Goal: Register for event/course

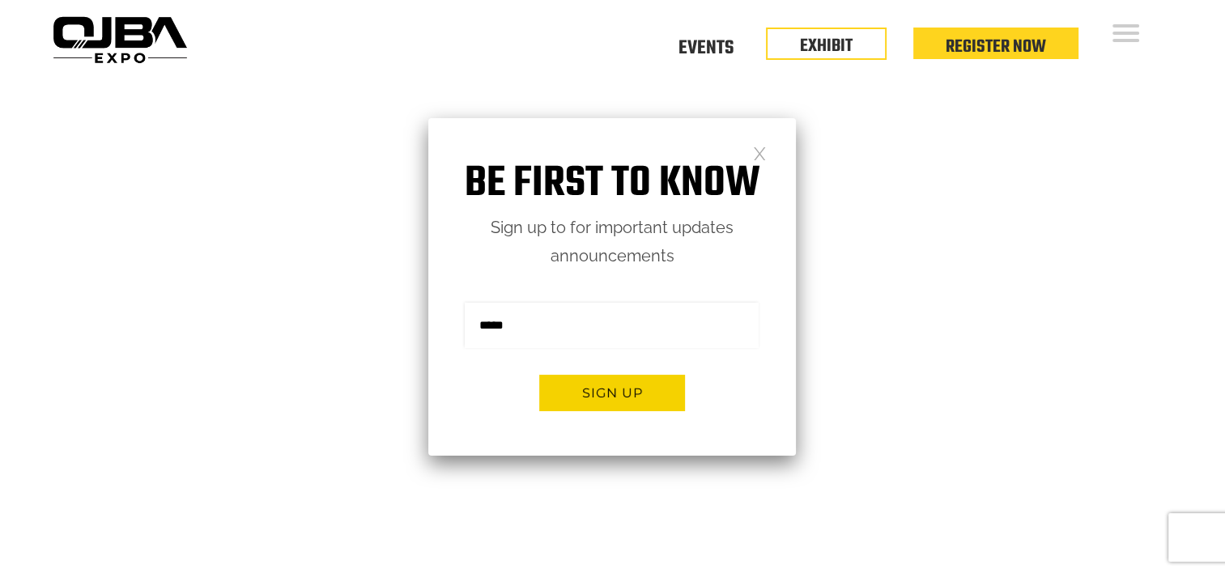
click at [761, 150] on link at bounding box center [760, 153] width 14 height 14
click at [768, 151] on div "Be first to know Sign up to for important updates announcements Sign me up for …" at bounding box center [612, 287] width 368 height 338
click at [758, 160] on link at bounding box center [760, 153] width 14 height 14
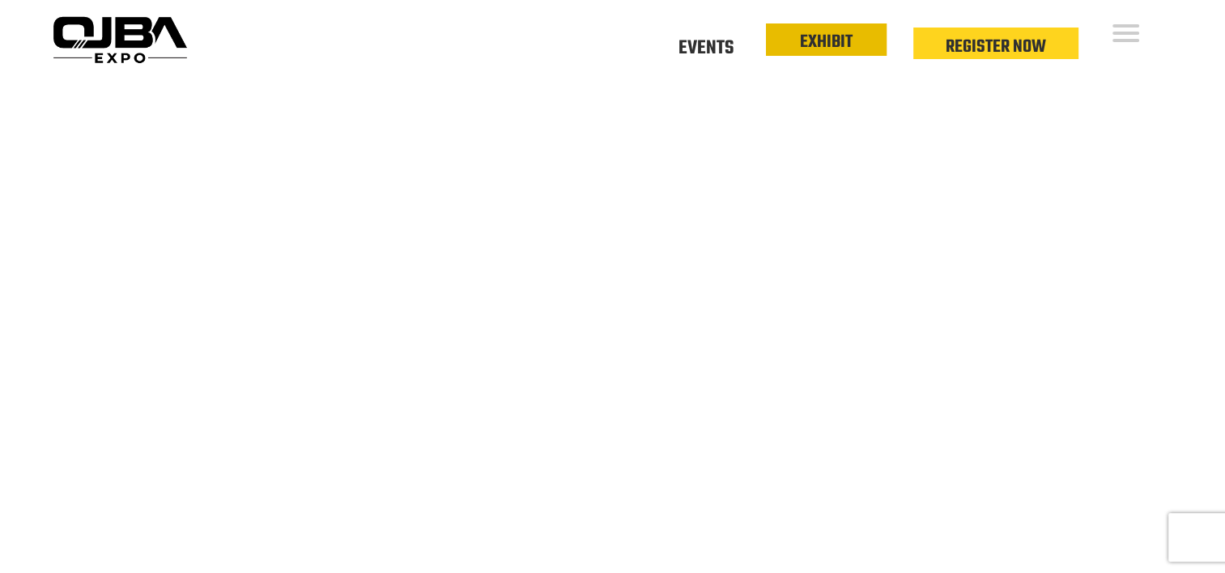
click at [816, 43] on link "EXHIBIT" at bounding box center [826, 42] width 53 height 28
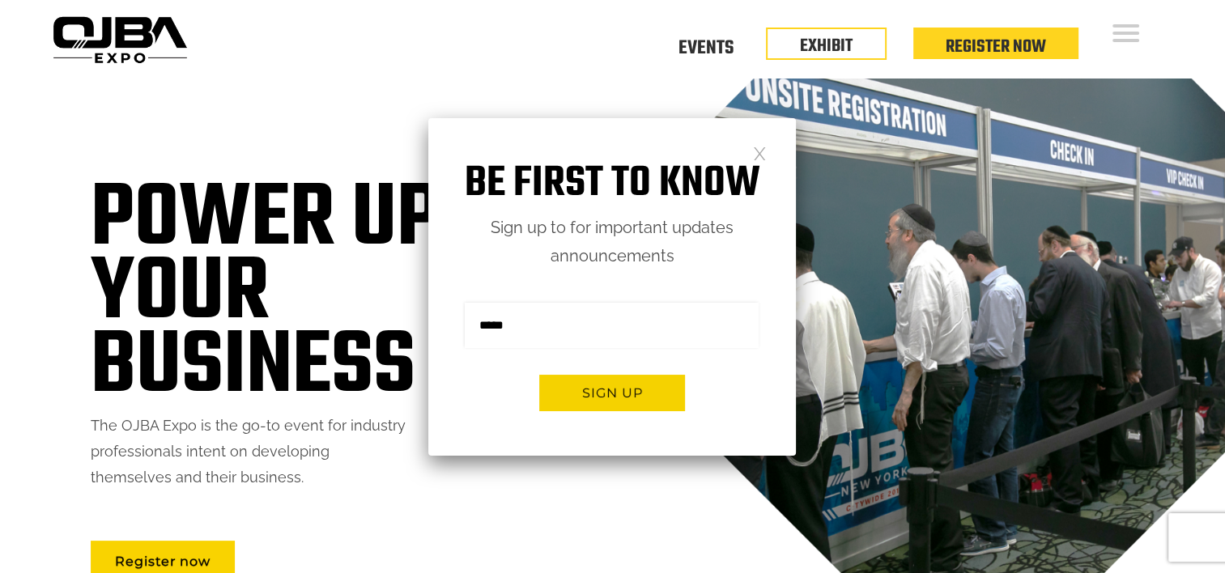
click at [761, 147] on link at bounding box center [760, 153] width 14 height 14
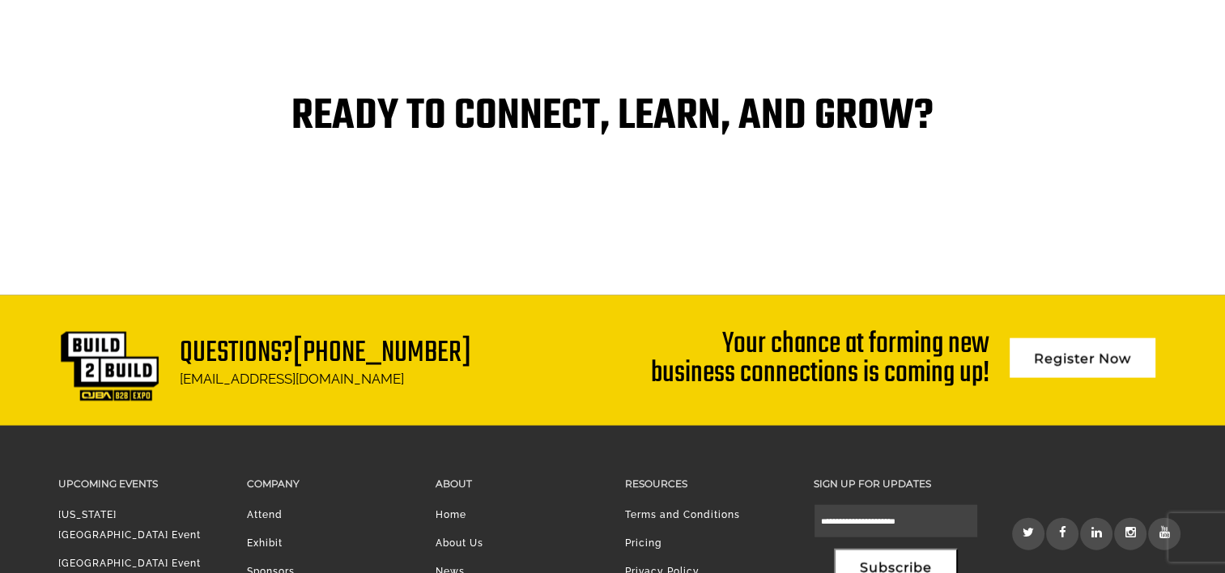
scroll to position [3553, 0]
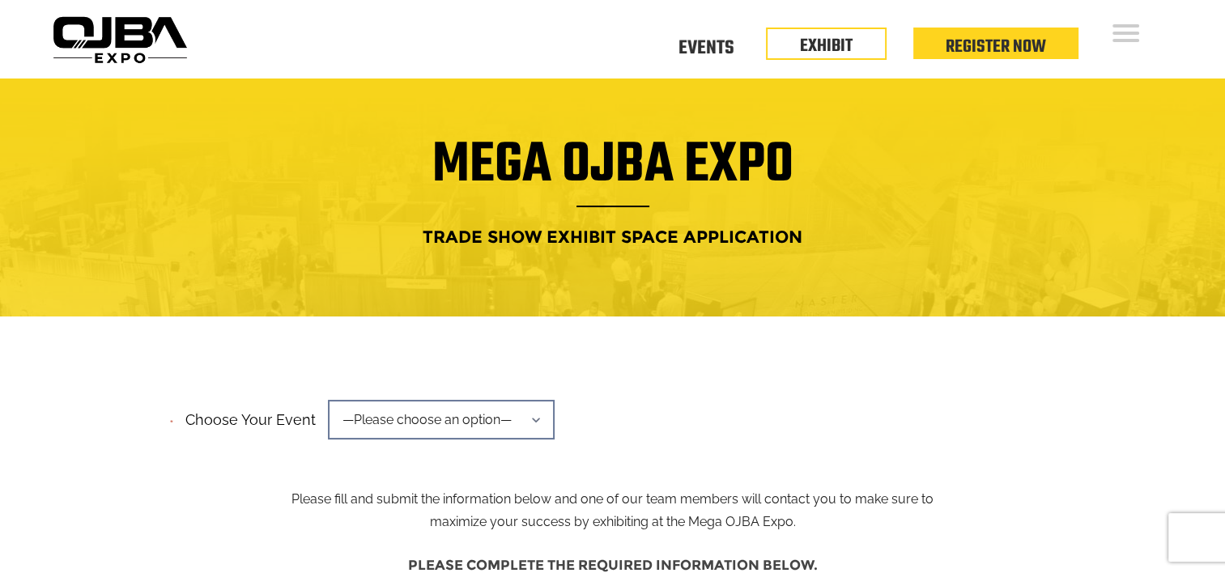
scroll to position [320, 0]
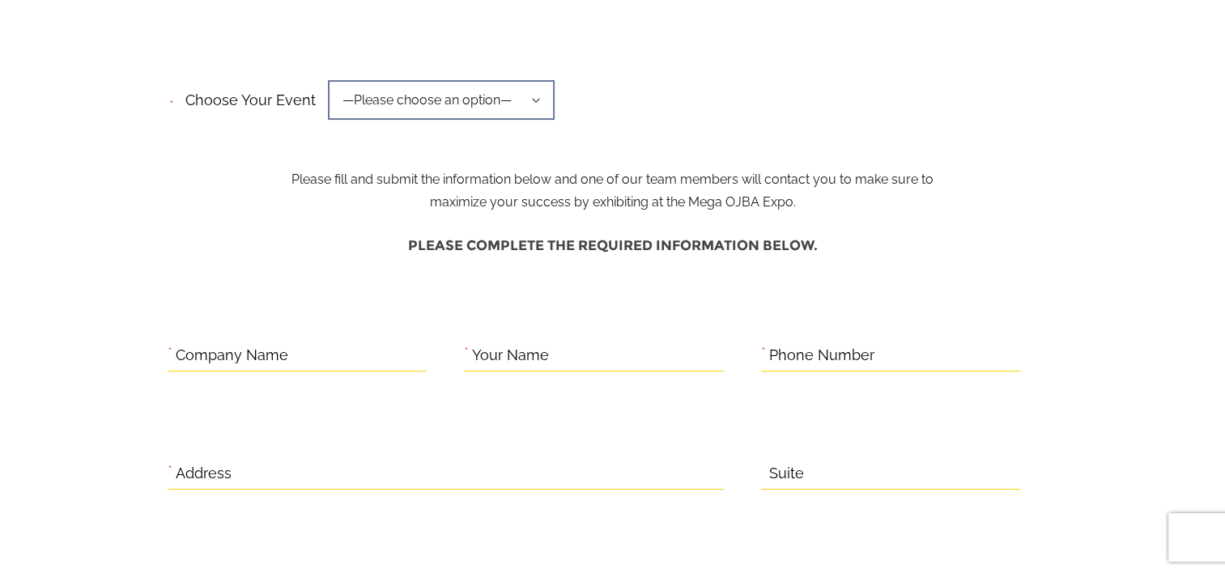
click at [461, 113] on span "—Please choose an option—" at bounding box center [441, 100] width 227 height 40
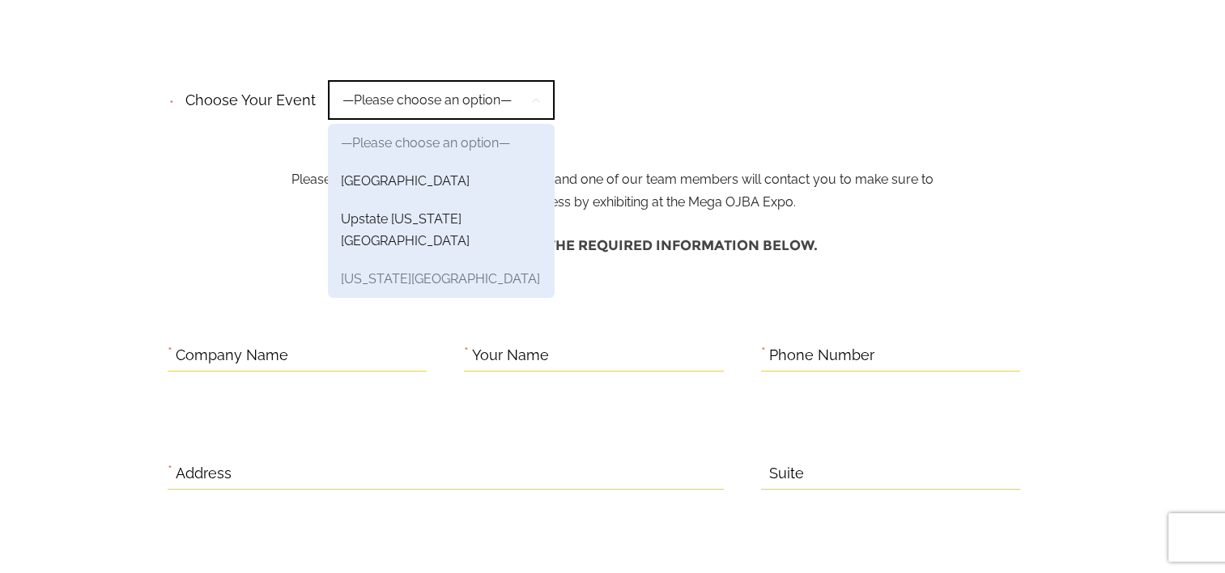
click at [402, 260] on link "[US_STATE][GEOGRAPHIC_DATA]" at bounding box center [441, 279] width 227 height 38
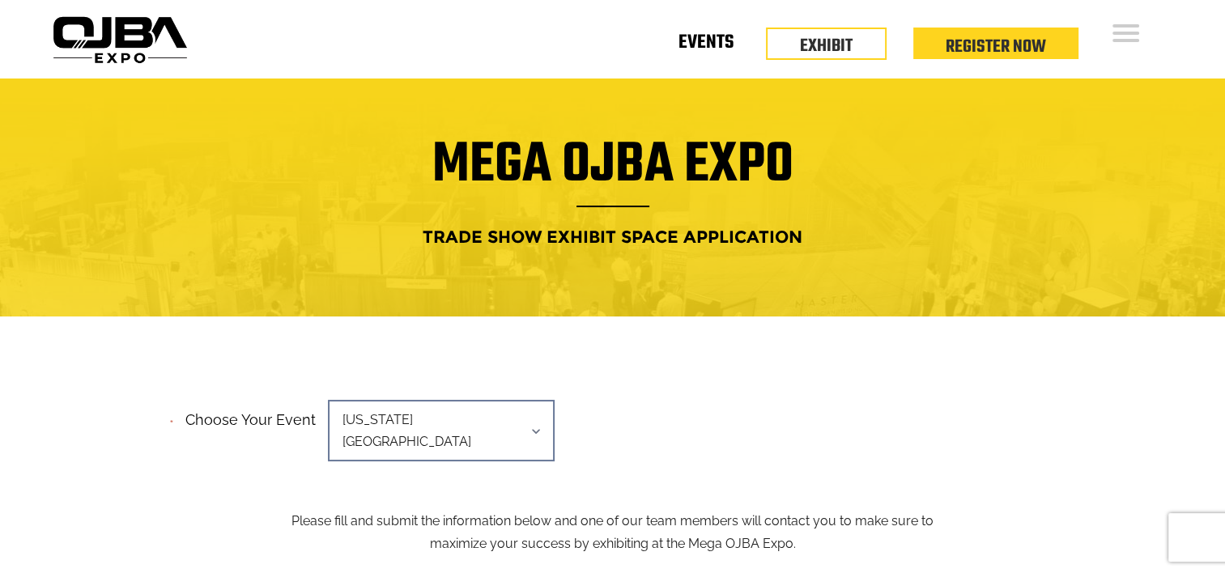
click at [720, 43] on link "Events" at bounding box center [706, 46] width 55 height 6
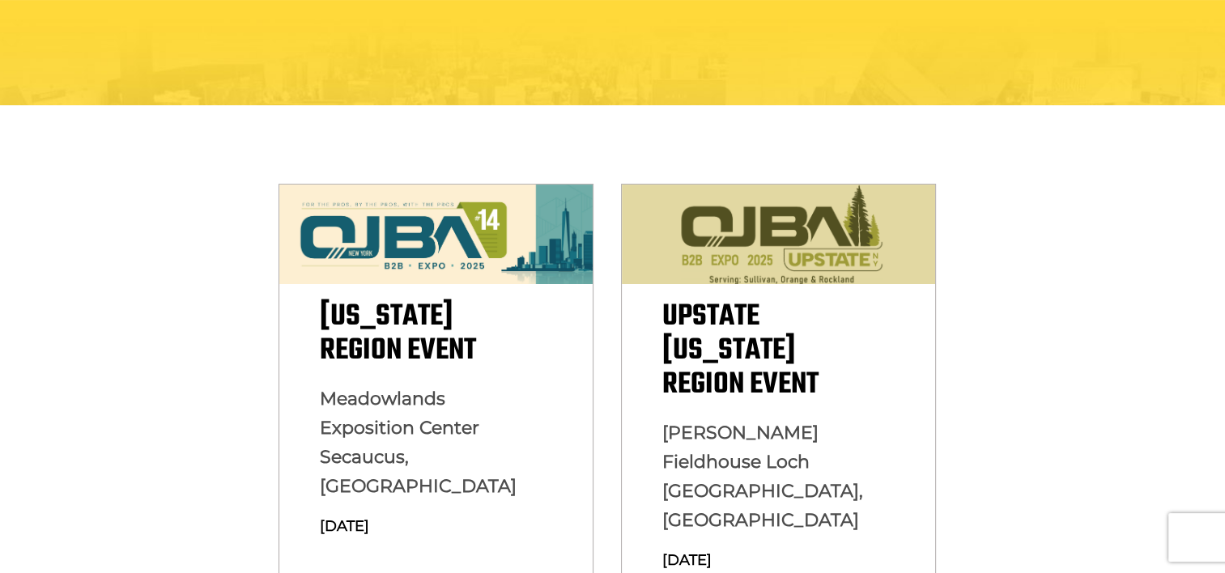
scroll to position [340, 0]
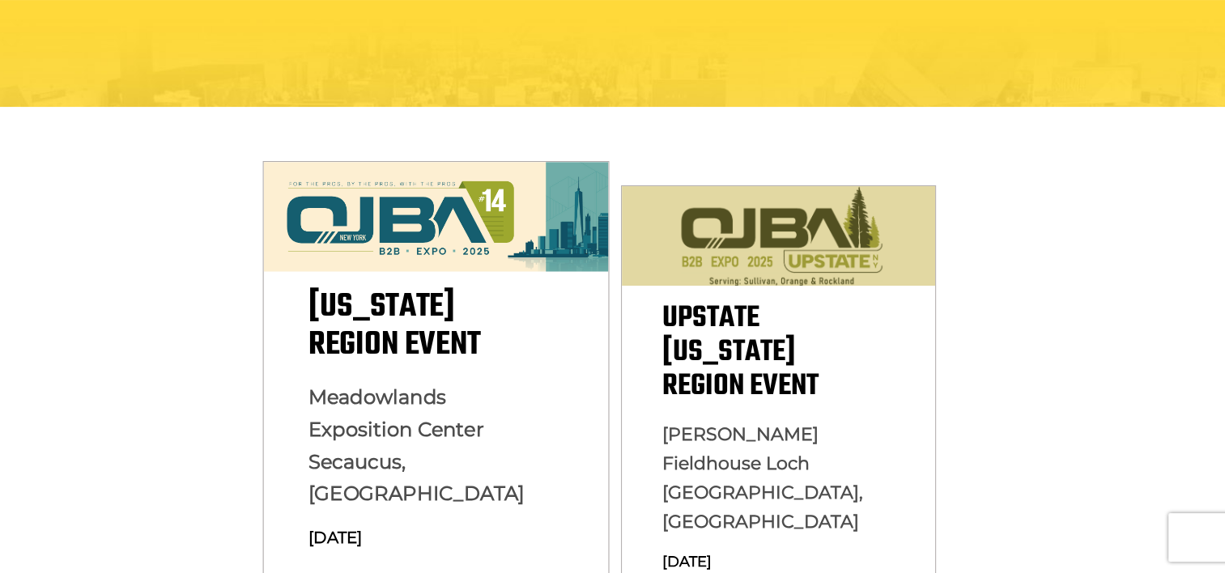
click at [501, 272] on img at bounding box center [435, 217] width 345 height 110
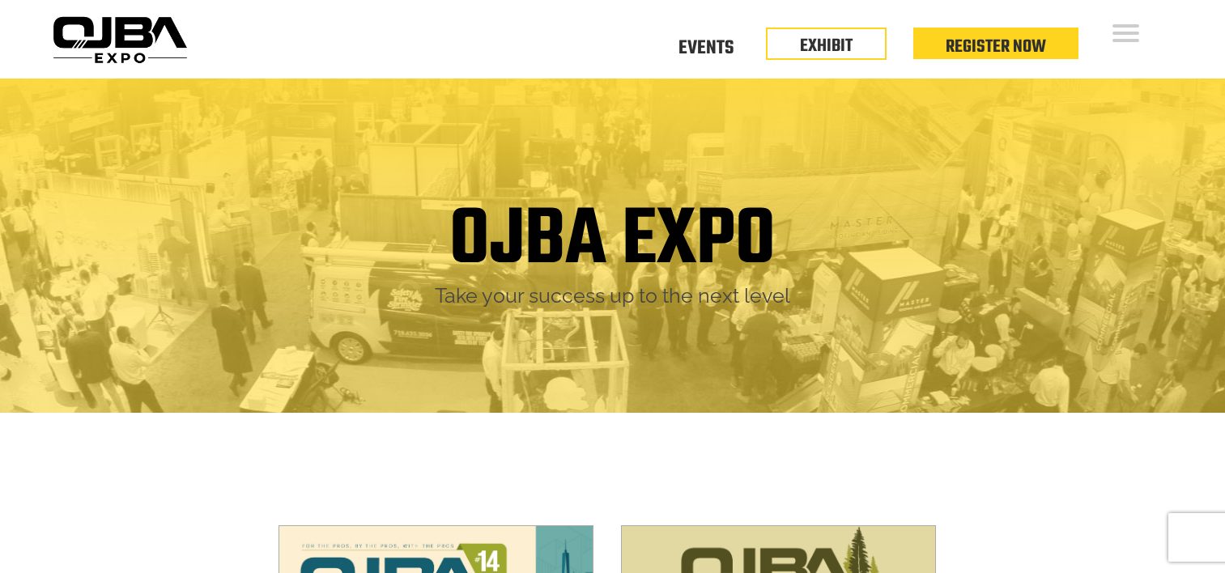
scroll to position [340, 0]
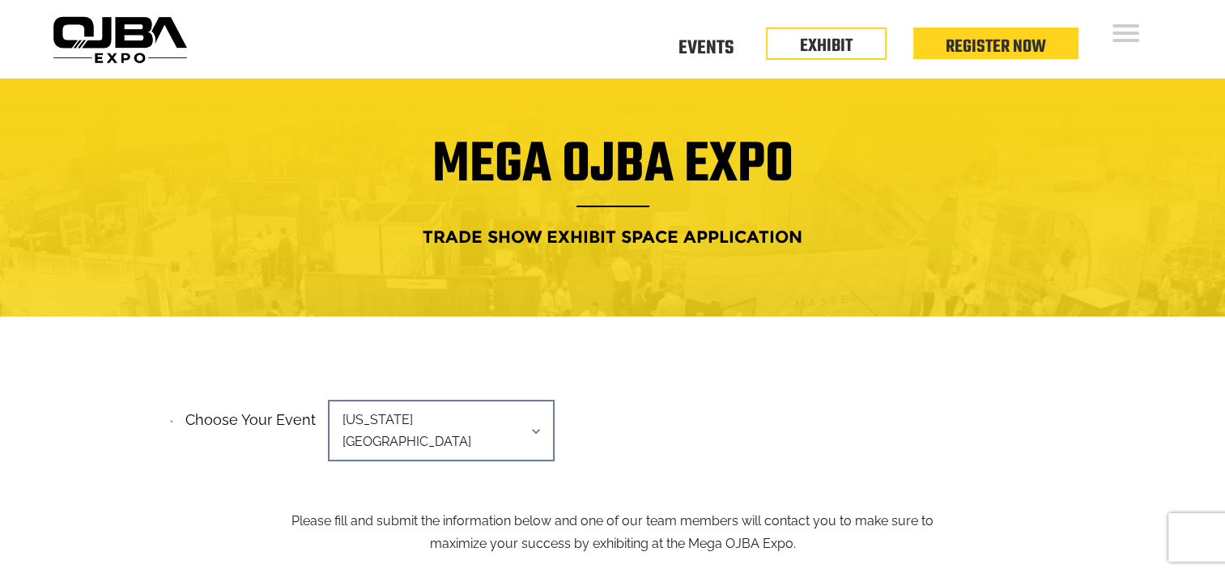
click at [743, 46] on li "Events" at bounding box center [706, 48] width 120 height 16
click at [720, 46] on link "Events" at bounding box center [706, 46] width 55 height 6
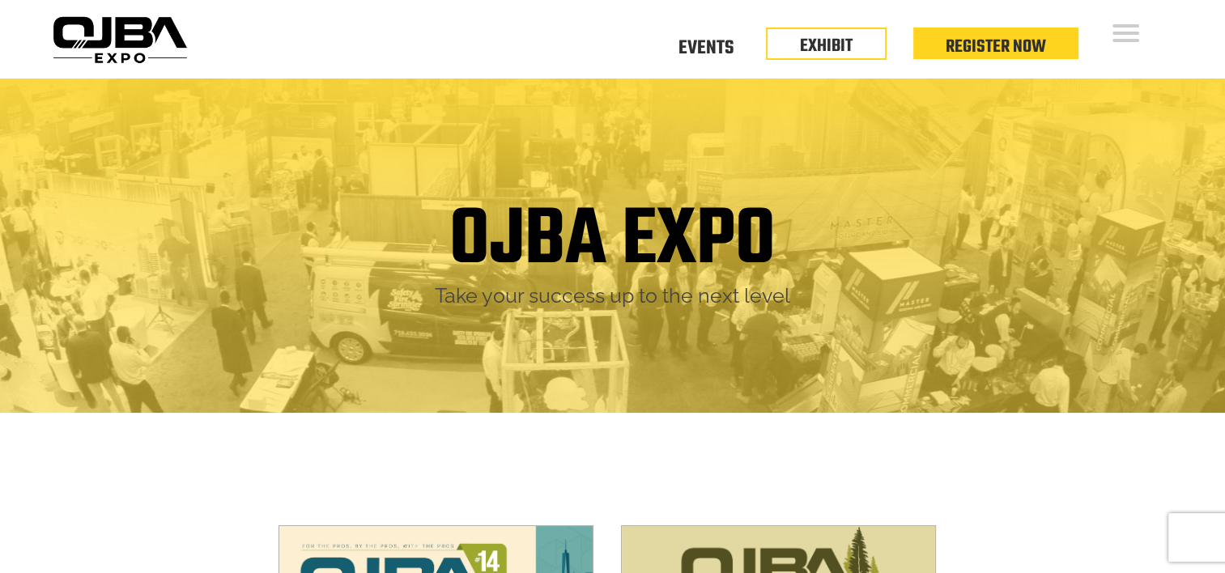
click at [197, 135] on div "OJBA EXPO Take your success up to the next level" at bounding box center [612, 263] width 1225 height 368
click at [726, 48] on link "Events" at bounding box center [706, 46] width 55 height 6
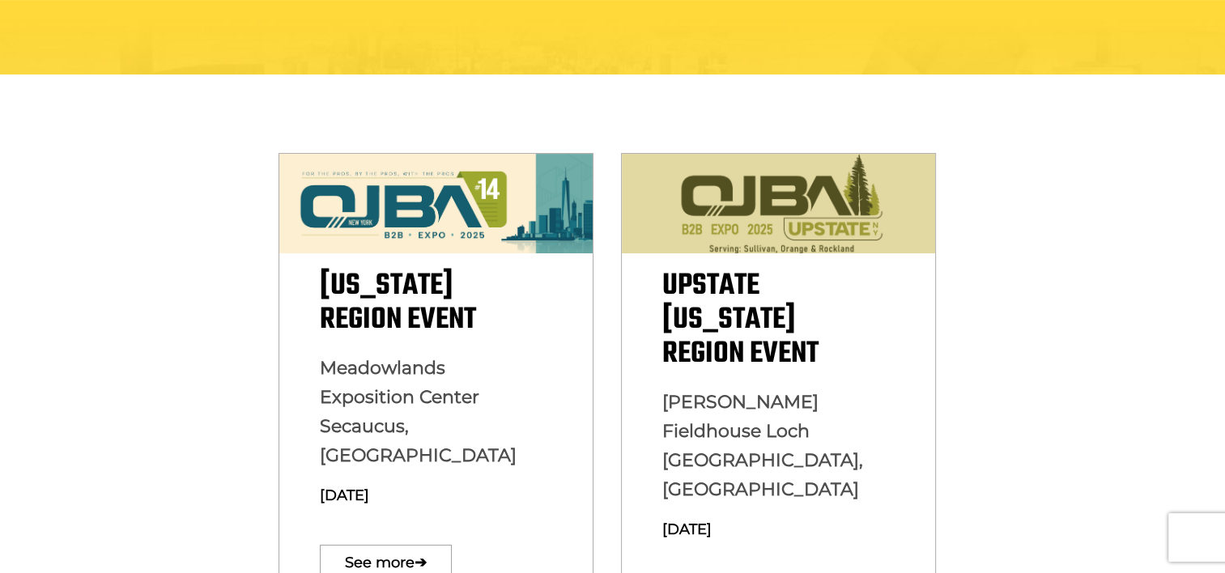
scroll to position [401, 0]
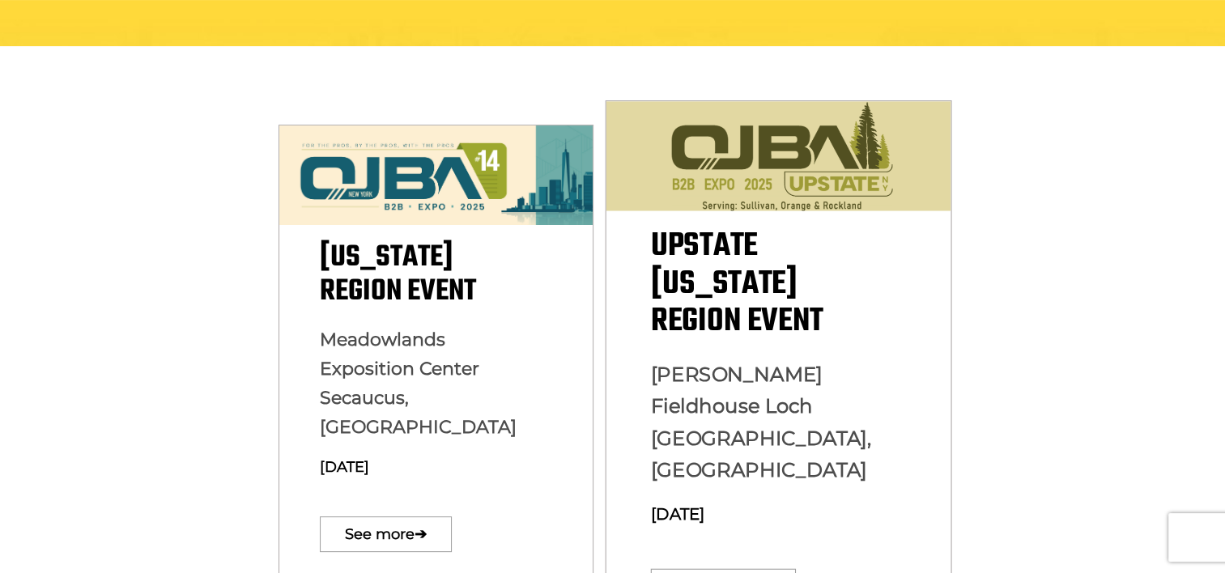
click at [759, 262] on span "Upstate [US_STATE][GEOGRAPHIC_DATA] Event" at bounding box center [737, 284] width 172 height 126
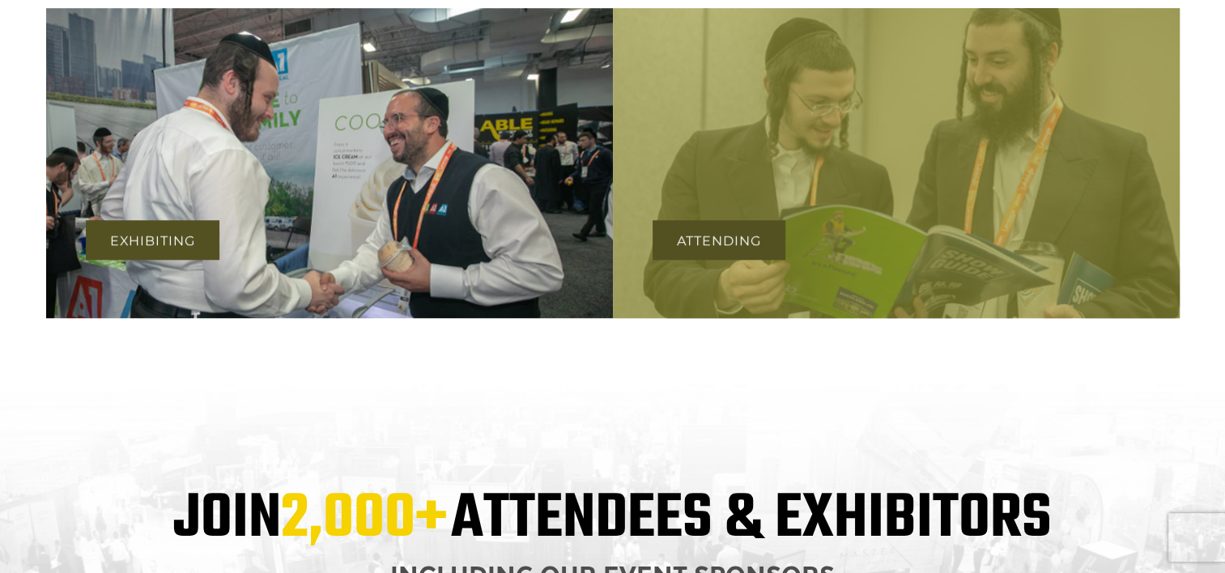
scroll to position [1240, 0]
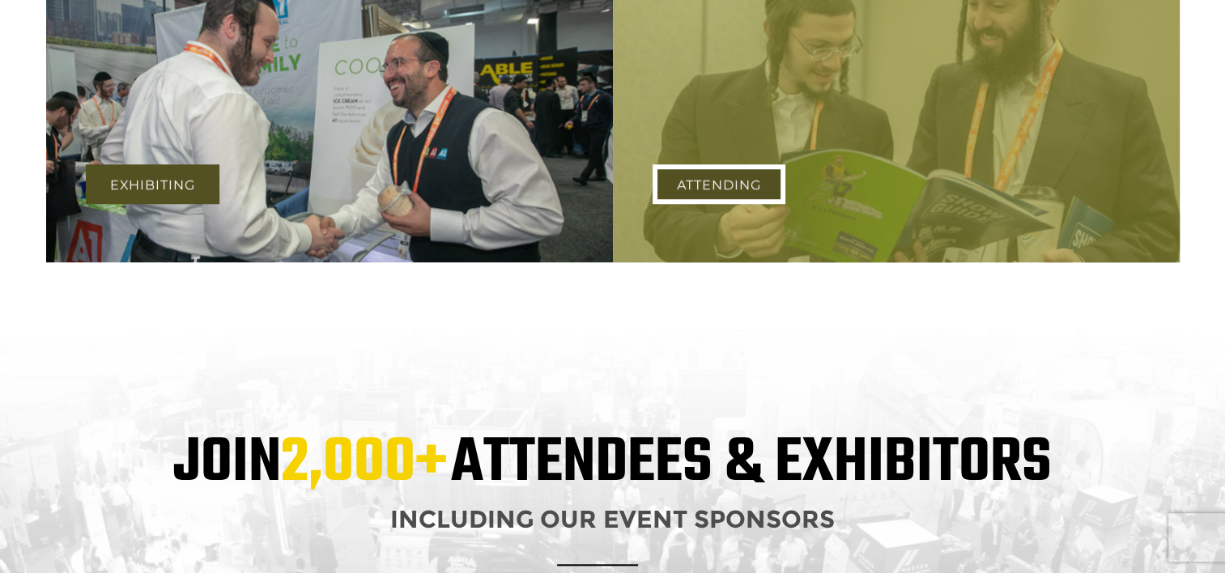
click at [700, 181] on link "Attending" at bounding box center [719, 184] width 133 height 40
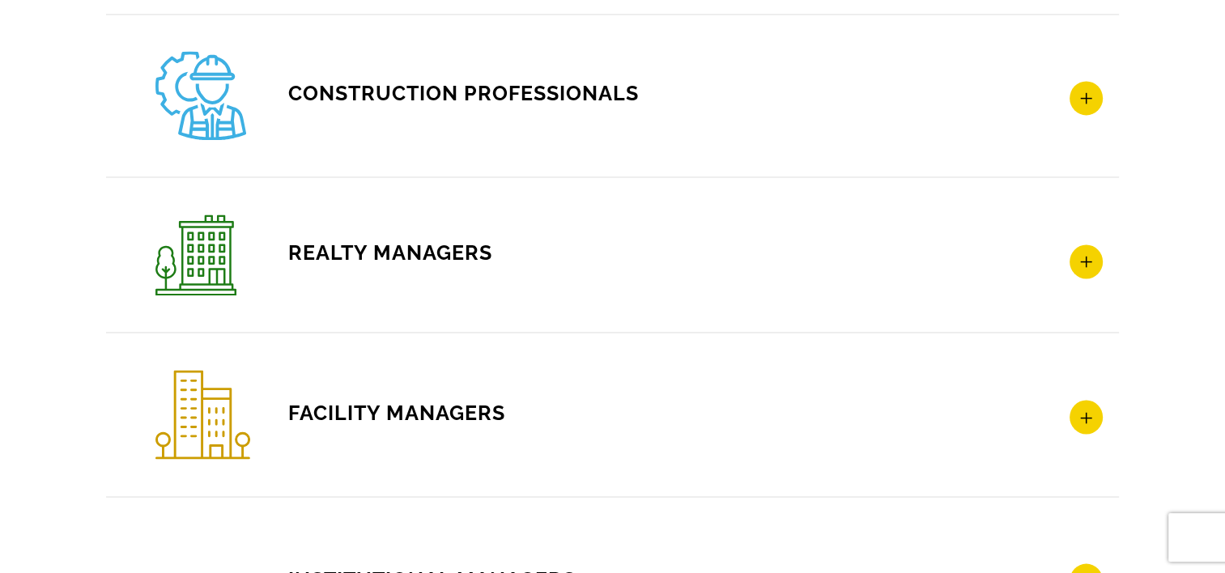
click at [1079, 251] on icon at bounding box center [1086, 262] width 33 height 34
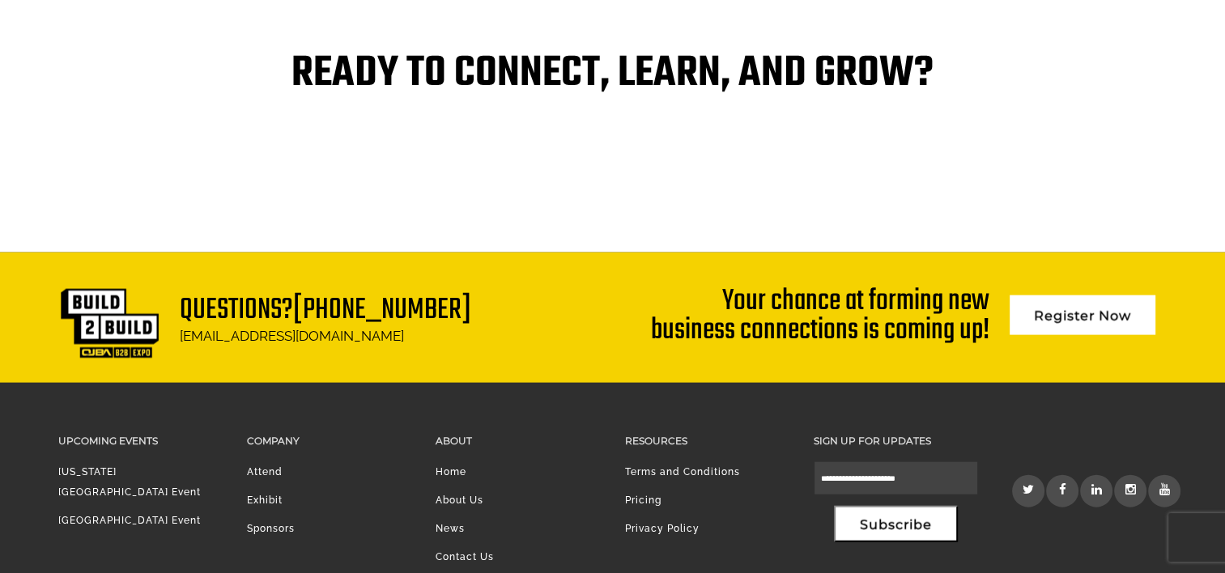
scroll to position [3553, 0]
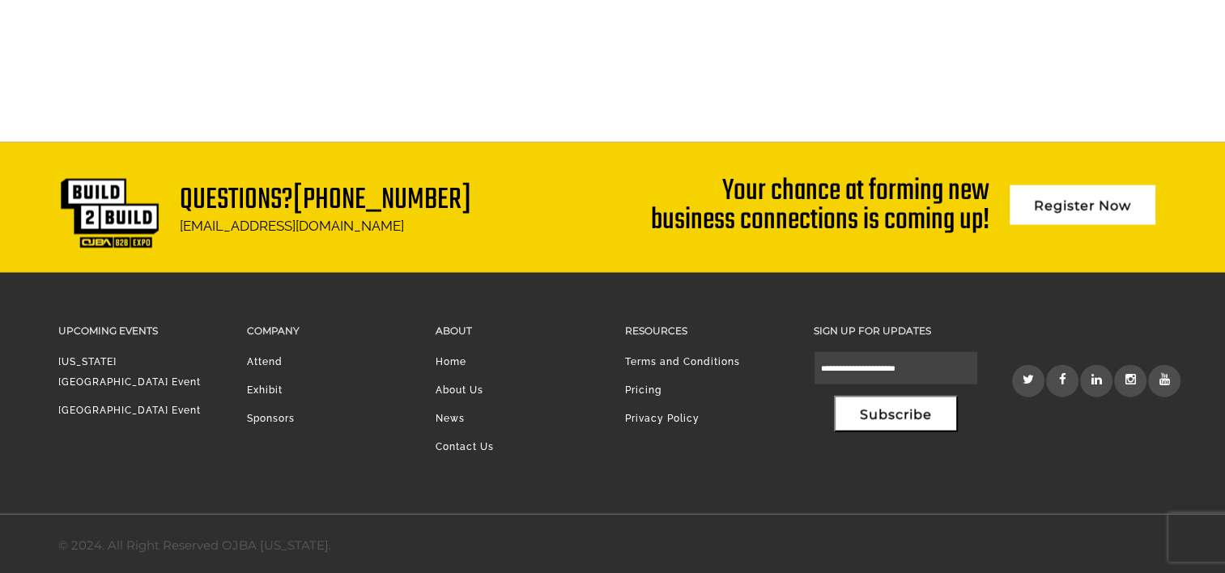
click at [276, 409] on li "Sponsors" at bounding box center [329, 423] width 164 height 28
click at [255, 415] on li "Sponsors" at bounding box center [329, 423] width 164 height 28
click at [275, 415] on link "Sponsors" at bounding box center [271, 418] width 48 height 11
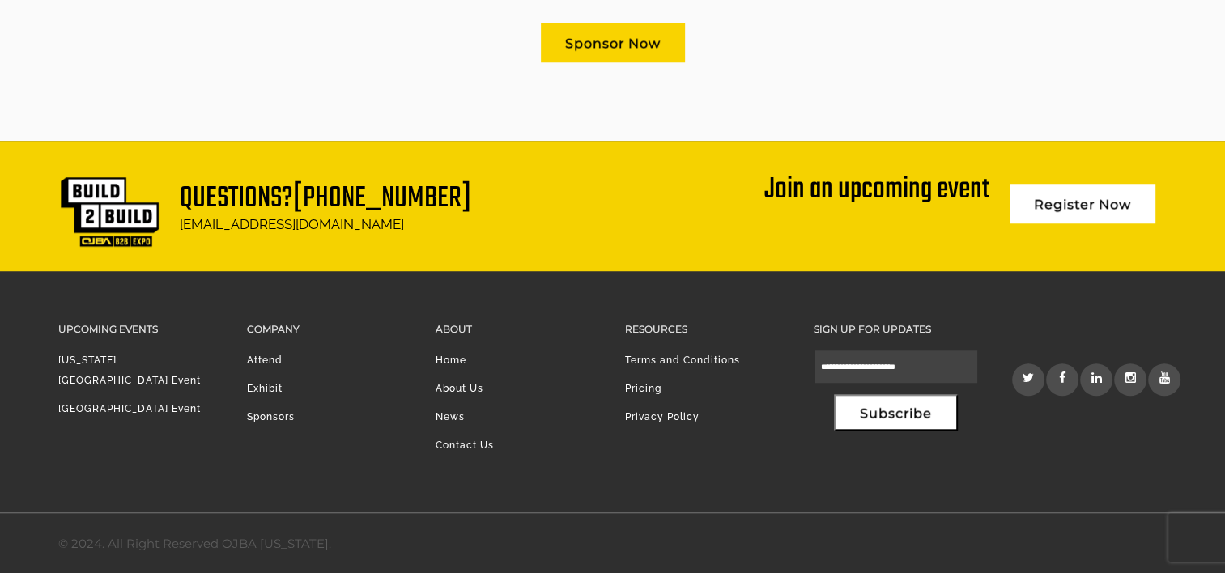
click at [199, 61] on div "Sponsor Now" at bounding box center [612, 43] width 1109 height 64
